Goal: Task Accomplishment & Management: Manage account settings

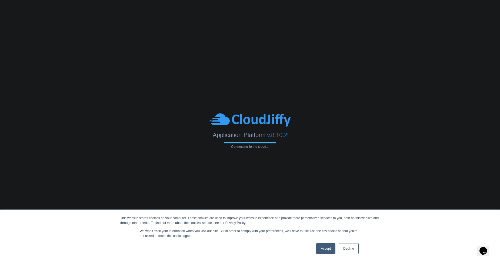
click at [325, 249] on link "Accept" at bounding box center [325, 248] width 19 height 11
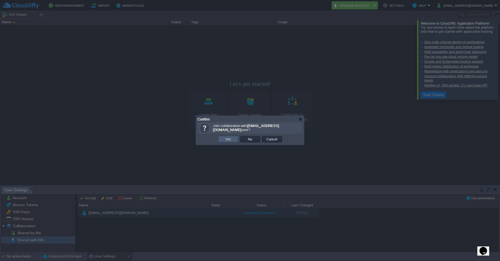
click at [231, 142] on td "Yes" at bounding box center [228, 139] width 20 height 6
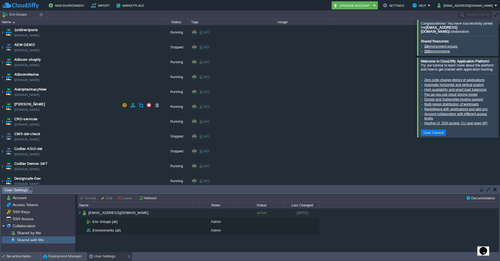
click at [3, 108] on img at bounding box center [2, 106] width 4 height 15
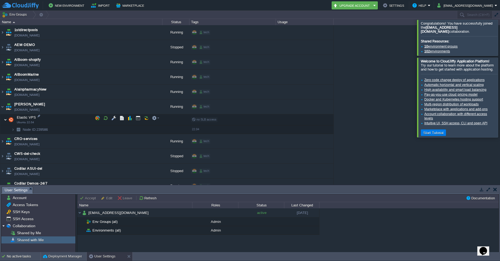
click at [6, 121] on img at bounding box center [5, 119] width 3 height 11
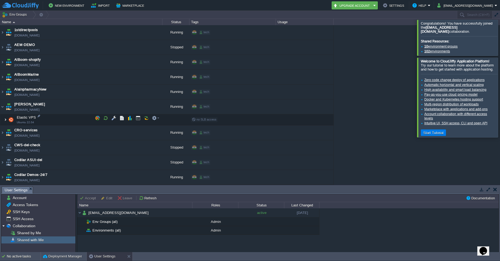
click at [6, 121] on img at bounding box center [5, 119] width 3 height 11
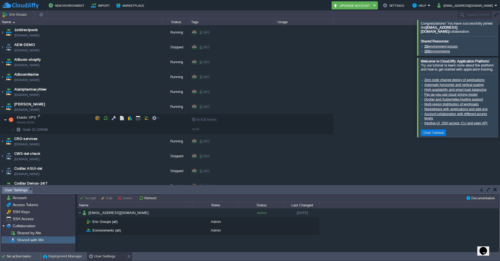
click at [6, 121] on img at bounding box center [5, 119] width 3 height 11
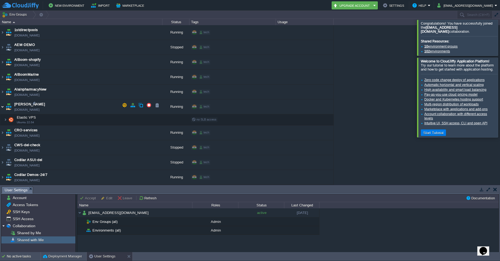
click at [3, 108] on img at bounding box center [2, 106] width 4 height 15
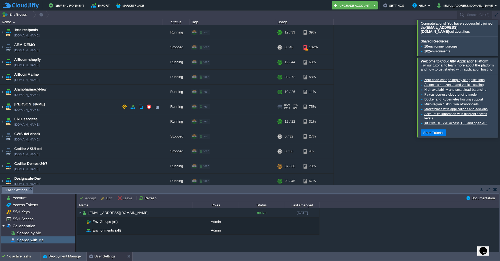
click at [3, 108] on img at bounding box center [2, 106] width 4 height 15
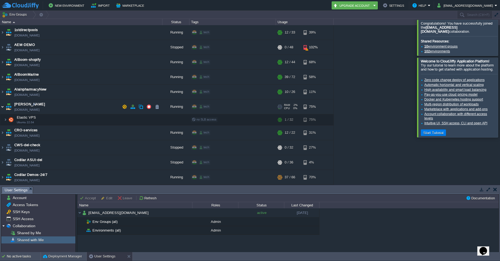
click at [3, 108] on img at bounding box center [2, 106] width 4 height 15
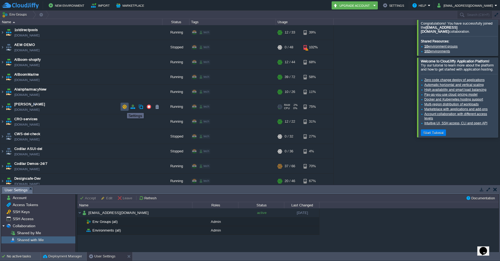
click at [123, 108] on button "button" at bounding box center [124, 106] width 5 height 5
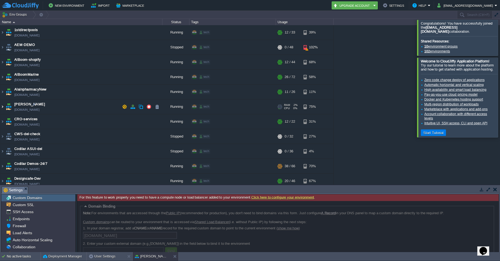
click at [3, 108] on img at bounding box center [2, 106] width 4 height 15
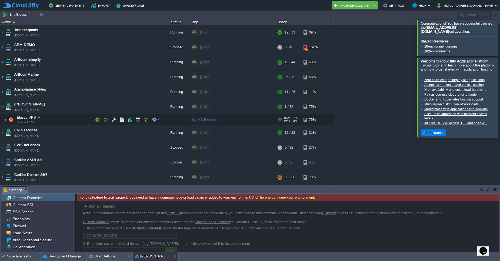
click at [5, 119] on img at bounding box center [5, 119] width 3 height 11
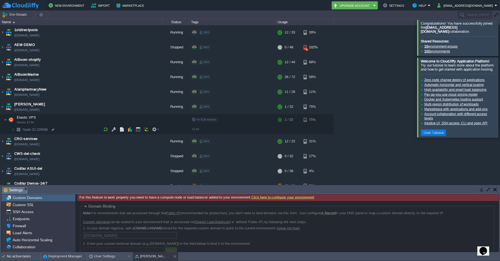
click at [15, 130] on img at bounding box center [19, 129] width 8 height 8
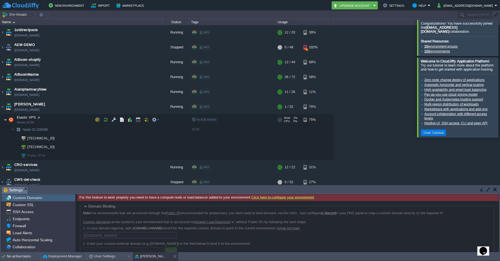
click at [6, 121] on img at bounding box center [5, 119] width 3 height 11
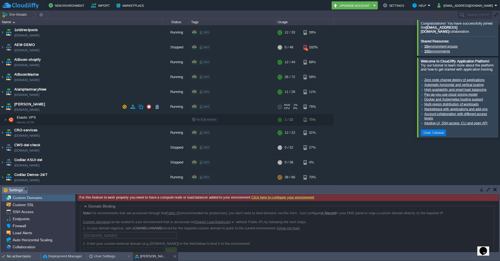
click at [3, 109] on img at bounding box center [2, 106] width 4 height 15
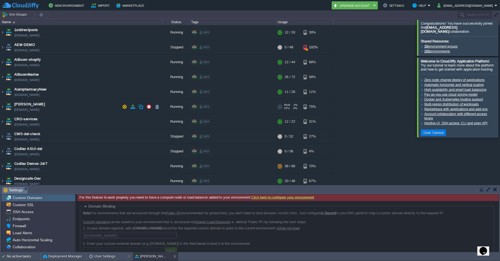
click at [8, 106] on img at bounding box center [9, 106] width 8 height 15
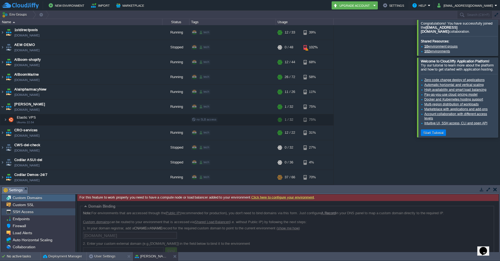
click at [26, 212] on span "SSH Access" at bounding box center [23, 211] width 23 height 5
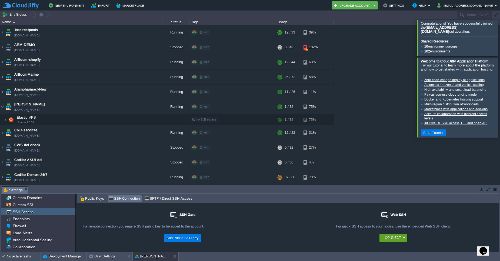
click at [396, 7] on button "Settings" at bounding box center [394, 5] width 23 height 6
click at [396, 8] on button "Settings" at bounding box center [394, 5] width 23 height 6
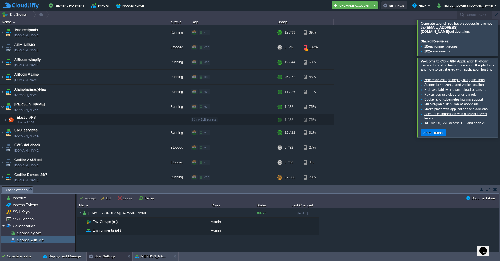
click at [397, 4] on button "Settings" at bounding box center [394, 5] width 23 height 6
click at [397, 6] on button "Settings" at bounding box center [394, 5] width 23 height 6
click at [396, 4] on button "Settings" at bounding box center [394, 5] width 23 height 6
click at [402, 6] on button "Settings" at bounding box center [394, 5] width 23 height 6
click at [85, 199] on button "Accept" at bounding box center [88, 198] width 18 height 5
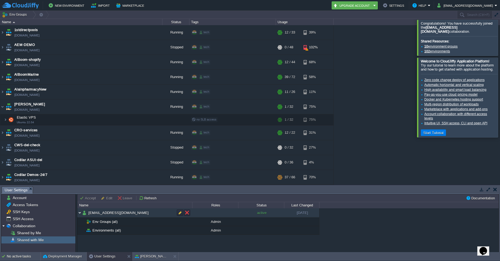
click at [80, 212] on img at bounding box center [79, 212] width 5 height 9
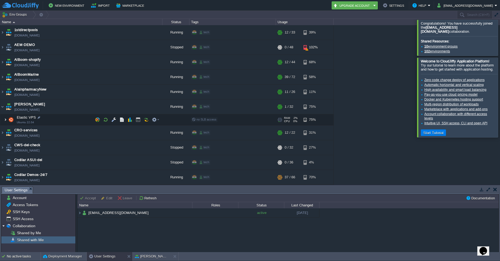
click at [6, 119] on img at bounding box center [5, 119] width 3 height 11
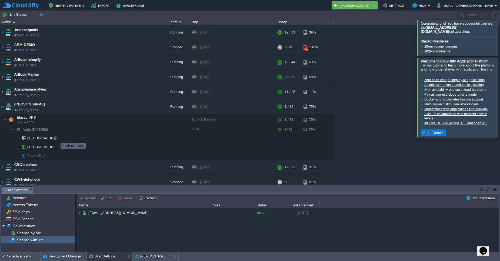
click at [56, 138] on div at bounding box center [55, 138] width 5 height 5
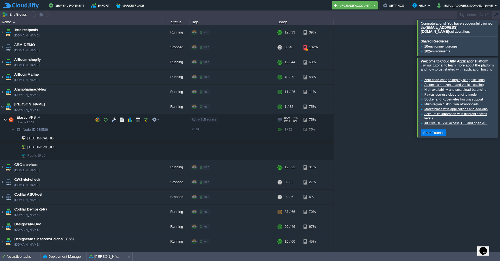
click at [5, 119] on img at bounding box center [5, 119] width 3 height 11
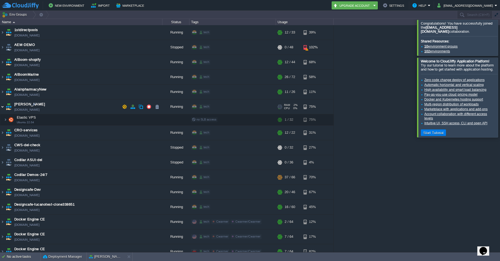
click at [2, 108] on img at bounding box center [2, 106] width 4 height 15
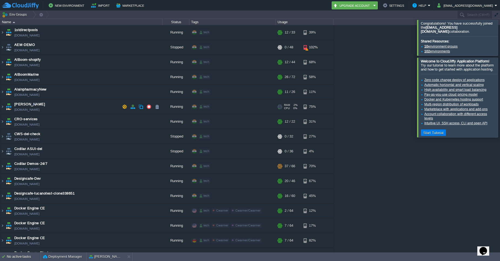
click at [402, 5] on button "Settings" at bounding box center [394, 5] width 23 height 6
click at [400, 5] on button "Settings" at bounding box center [394, 5] width 23 height 6
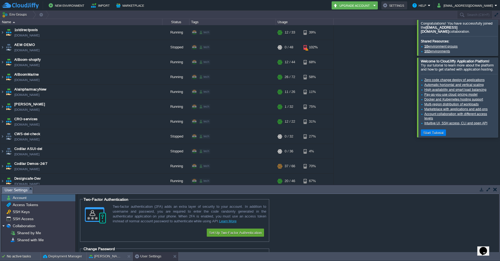
click at [402, 4] on button "Settings" at bounding box center [394, 5] width 23 height 6
click at [496, 190] on button "button" at bounding box center [495, 189] width 4 height 5
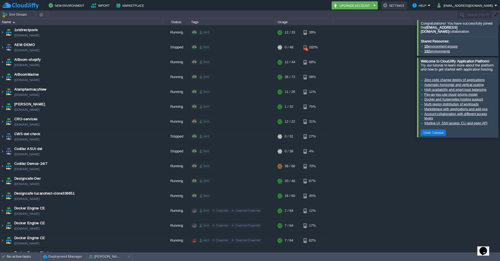
click at [400, 5] on button "Settings" at bounding box center [394, 5] width 23 height 6
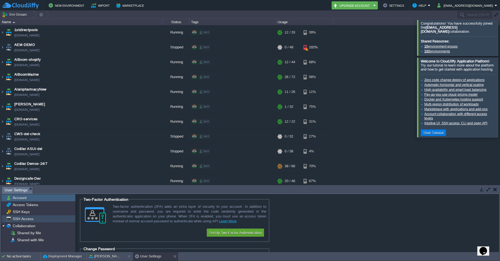
click at [22, 221] on span "SSH Access" at bounding box center [23, 218] width 23 height 5
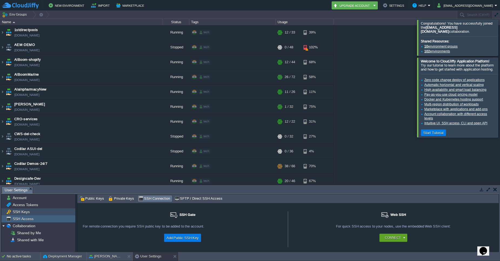
click at [22, 214] on div "SSH Keys" at bounding box center [38, 211] width 74 height 7
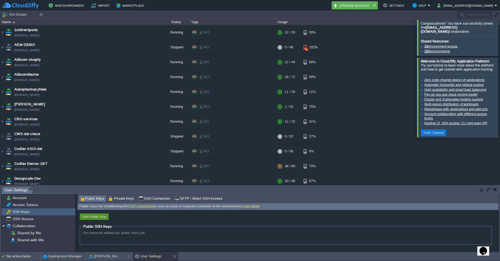
click at [94, 218] on button "Add Public Key" at bounding box center [94, 216] width 27 height 5
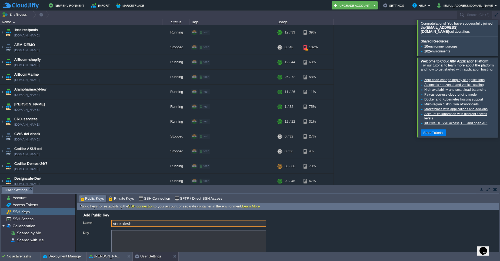
type input "Venkatesh"
click at [124, 239] on textarea "Key:" at bounding box center [188, 244] width 155 height 28
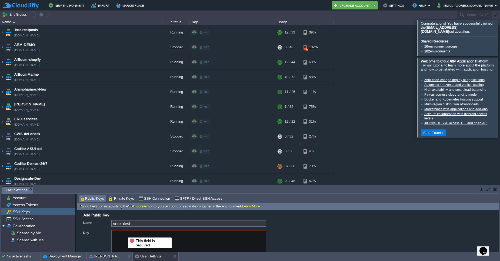
click at [124, 233] on textarea "Key:" at bounding box center [188, 244] width 155 height 28
paste textarea "ssh-rsa AAAAB3NzaC1yc2EAAAADAQABAAABgQCRqcM4q5wsYfgnuuXzyKCGLyD0tSV3TdIWCZkPa1v…"
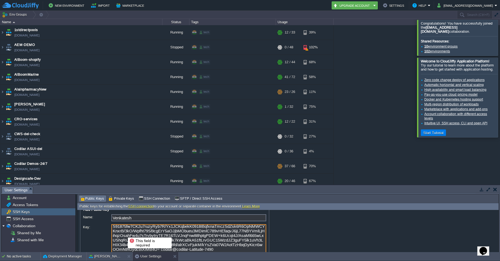
scroll to position [26, 0]
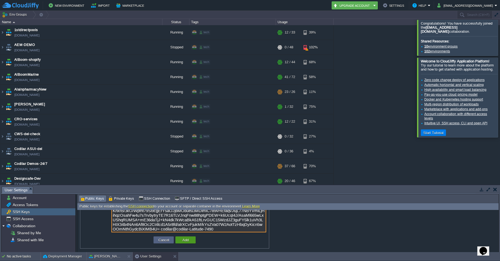
type textarea "ssh-rsa AAAAB3NzaC1yc2EAAAADAQABAAABgQCRqcM4q5wsYfgnuuXzyKCGLyD0tSV3TdIWCZkPa1v…"
click at [190, 242] on td "Add" at bounding box center [185, 239] width 20 height 7
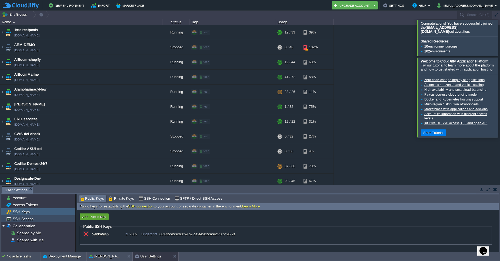
click at [28, 221] on span "SSH Access" at bounding box center [23, 218] width 23 height 5
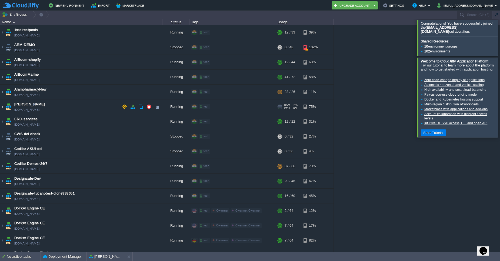
click at [1, 107] on img at bounding box center [2, 106] width 4 height 15
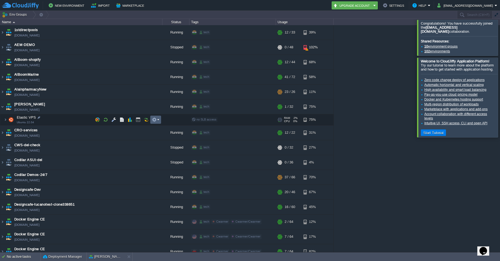
click at [158, 119] on em at bounding box center [155, 119] width 7 height 5
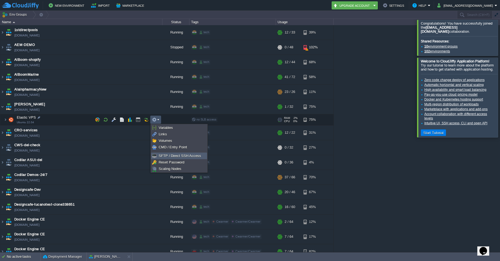
click at [171, 158] on span "SFTP / Direct SSH Access" at bounding box center [180, 156] width 42 height 4
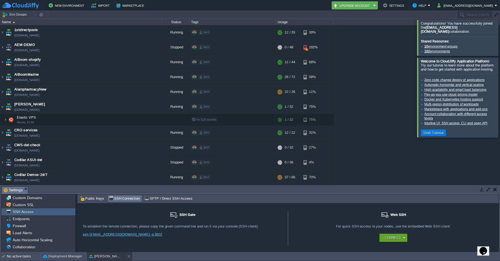
scroll to position [18, 0]
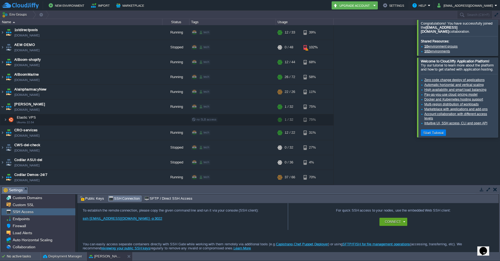
click at [495, 193] on div at bounding box center [487, 189] width 23 height 7
click at [495, 192] on td at bounding box center [495, 189] width 7 height 6
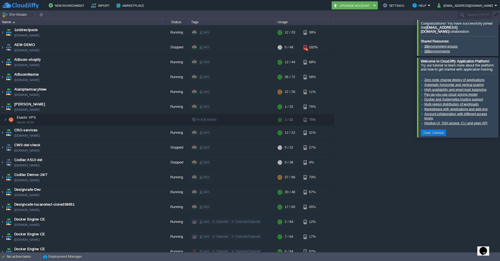
click at [495, 192] on div "1stdirectpools [DOMAIN_NAME] Running tech + Add to Env Group RAM 34% CPU 1% 12 …" at bounding box center [250, 138] width 500 height 227
click at [156, 119] on button "button" at bounding box center [154, 119] width 5 height 5
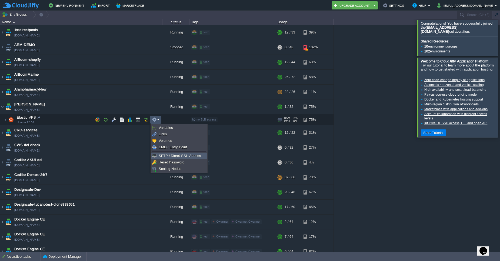
click at [168, 156] on span "SFTP / Direct SSH Access" at bounding box center [180, 156] width 42 height 4
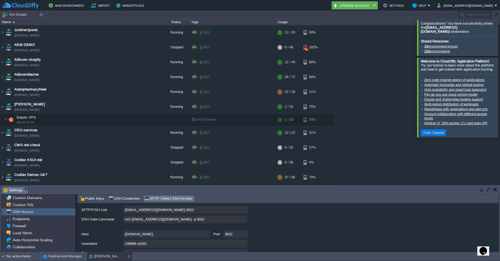
scroll to position [36, 0]
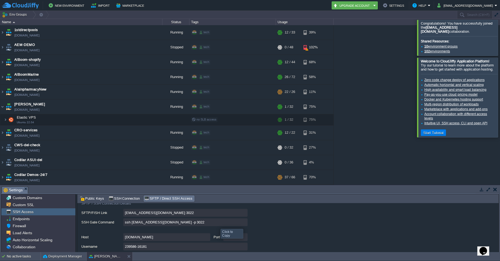
click at [243, 222] on input "ssh [EMAIL_ADDRESS][DOMAIN_NAME] -p 3022" at bounding box center [185, 222] width 124 height 8
click at [94, 198] on span "Public Keys" at bounding box center [92, 199] width 24 height 6
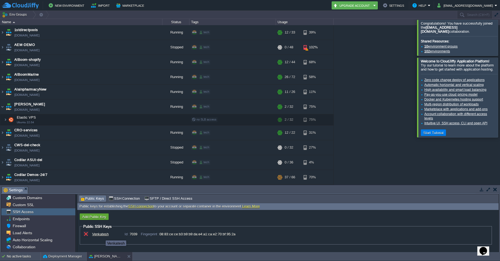
click at [102, 236] on div "Venkatesh" at bounding box center [105, 234] width 27 height 4
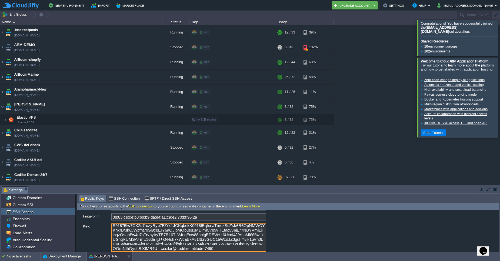
scroll to position [46, 0]
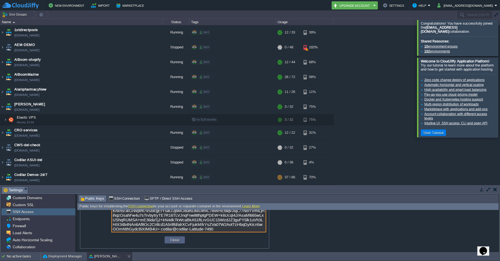
drag, startPoint x: 114, startPoint y: 228, endPoint x: 237, endPoint y: 230, distance: 123.5
click at [237, 230] on textarea "ssh-rsa AAAAB3NzaC1yc2EAAAADAQABAAABgQCRqcM4q5wsYfgnuuXzyKCGLyD0tSV3TdIWCZkPa1v…" at bounding box center [188, 218] width 155 height 28
click at [245, 230] on textarea "ssh-rsa AAAAB3NzaC1yc2EAAAADAQABAAABgQCRqcM4q5wsYfgnuuXzyKCGLyD0tSV3TdIWCZkPa1v…" at bounding box center [188, 218] width 155 height 28
drag, startPoint x: 239, startPoint y: 229, endPoint x: 214, endPoint y: 223, distance: 26.2
click at [214, 223] on textarea "ssh-rsa AAAAB3NzaC1yc2EAAAADAQABAAABgQCRqcM4q5wsYfgnuuXzyKCGLyD0tSV3TdIWCZkPa1v…" at bounding box center [188, 218] width 155 height 28
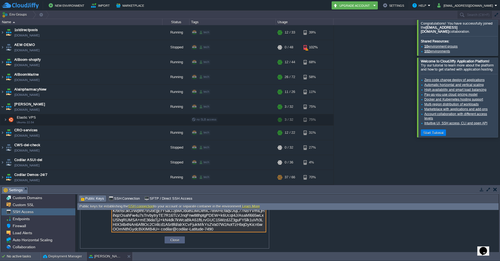
click at [237, 231] on textarea "ssh-rsa AAAAB3NzaC1yc2EAAAADAQABAAABgQCRqcM4q5wsYfgnuuXzyKCGLyD0tSV3TdIWCZkPa1v…" at bounding box center [188, 218] width 155 height 28
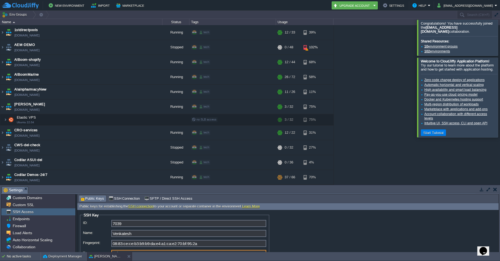
scroll to position [29, 0]
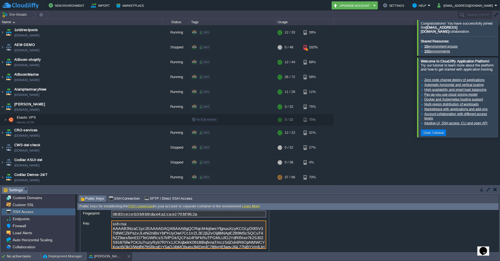
click at [133, 227] on textarea "ssh-rsa AAAAB3NzaC1yc2EAAAADAQABAAABgQCRqcM4q5wsYfgnuuXzyKCGLyD0tSV3TdIWCZkPa1v…" at bounding box center [188, 235] width 155 height 28
click at [114, 225] on textarea "ssh-rsa AAAAB3NzaC1yc2EAAAADAQABAAABgQCRqcM4q5wsYfgnuuXzyKCGLyD0tSV3TdIWCZkPa1v…" at bounding box center [188, 235] width 155 height 28
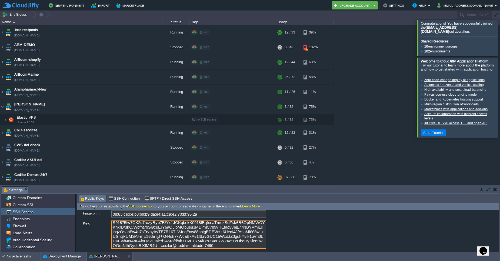
scroll to position [46, 0]
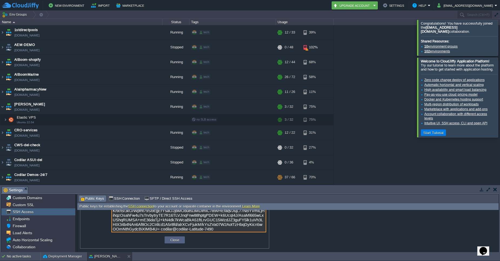
click at [237, 229] on textarea "ssh-rsa AAAAB3NzaC1yc2EAAAADAQABAAABgQCRqcM4q5wsYfgnuuXzyKCGLyD0tSV3TdIWCZkPa1v…" at bounding box center [188, 218] width 155 height 28
click at [223, 222] on textarea "ssh-rsa AAAAB3NzaC1yc2EAAAADAQABAAABgQCRqcM4q5wsYfgnuuXzyKCGLyD0tSV3TdIWCZkPa1v…" at bounding box center [188, 218] width 155 height 28
click at [235, 228] on textarea "ssh-rsa AAAAB3NzaC1yc2EAAAADAQABAAABgQCRqcM4q5wsYfgnuuXzyKCGLyD0tSV3TdIWCZkPa1v…" at bounding box center [188, 218] width 155 height 28
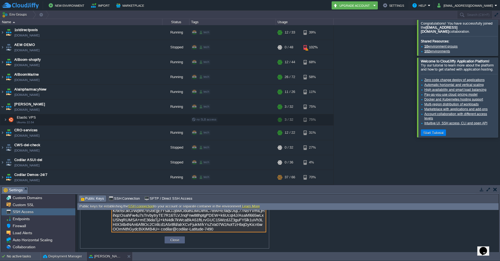
click at [244, 229] on textarea "ssh-rsa AAAAB3NzaC1yc2EAAAADAQABAAABgQCRqcM4q5wsYfgnuuXzyKCGLyD0tSV3TdIWCZkPa1v…" at bounding box center [188, 218] width 155 height 28
